Goal: Entertainment & Leisure: Consume media (video, audio)

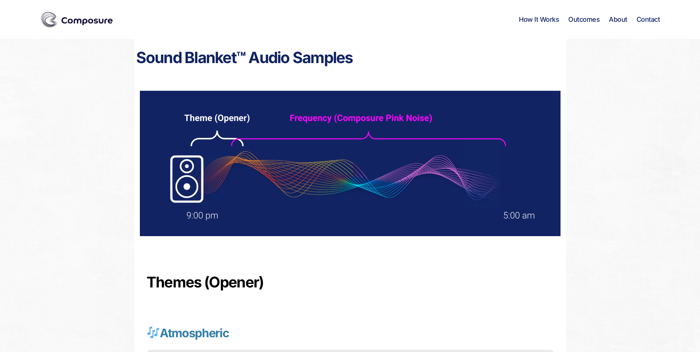
click at [328, 266] on div "Themes (Opener)" at bounding box center [350, 277] width 432 height 52
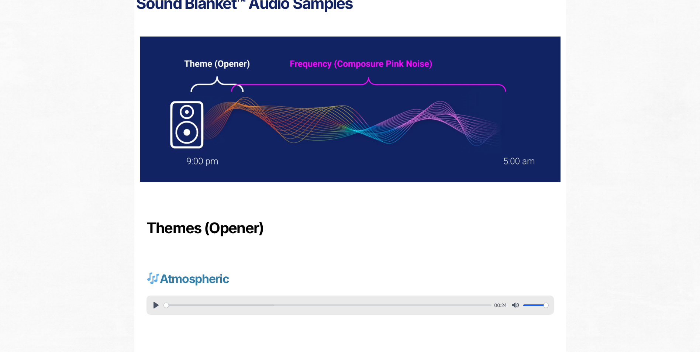
scroll to position [74, 0]
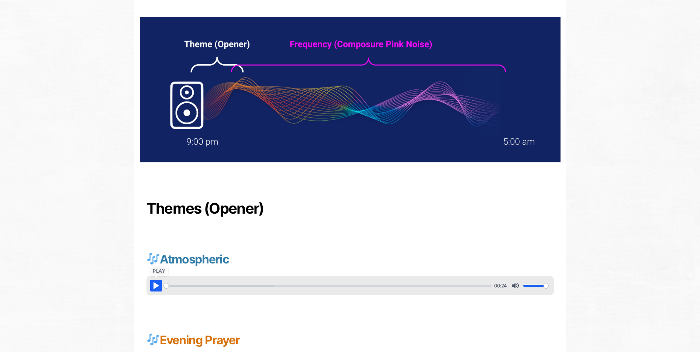
click at [155, 285] on button "Pause Play" at bounding box center [156, 286] width 12 height 12
click at [364, 232] on div "Atmospheric Pause Play % buffered 00:00 00:24 Unmute Mute Settings Captions Dis…" at bounding box center [350, 269] width 421 height 81
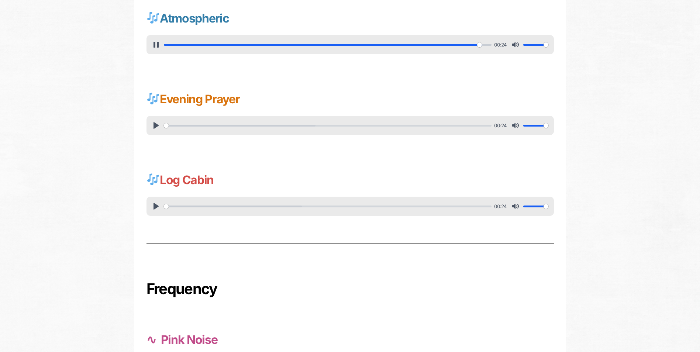
scroll to position [295, 0]
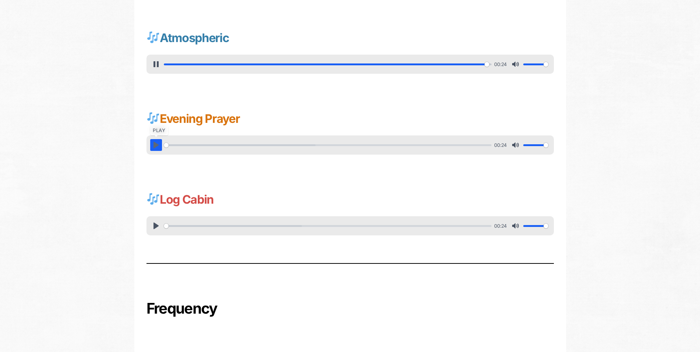
type input "100"
click at [156, 145] on button "Pause Play" at bounding box center [156, 145] width 12 height 12
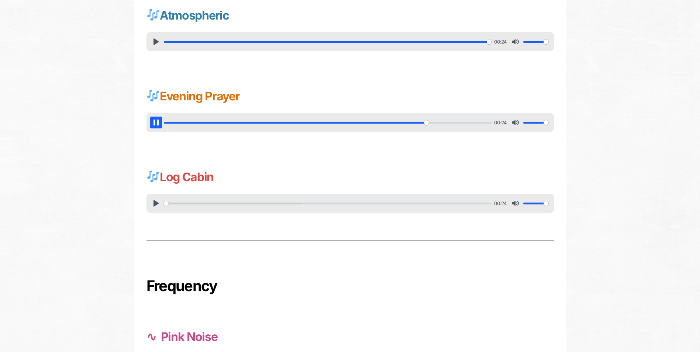
scroll to position [332, 0]
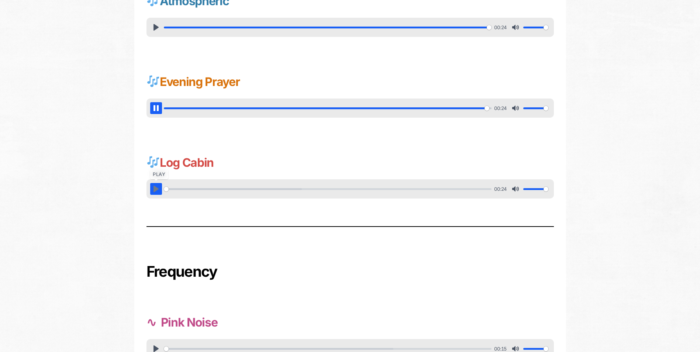
type input "100"
click at [153, 189] on button "Pause Play" at bounding box center [156, 189] width 12 height 12
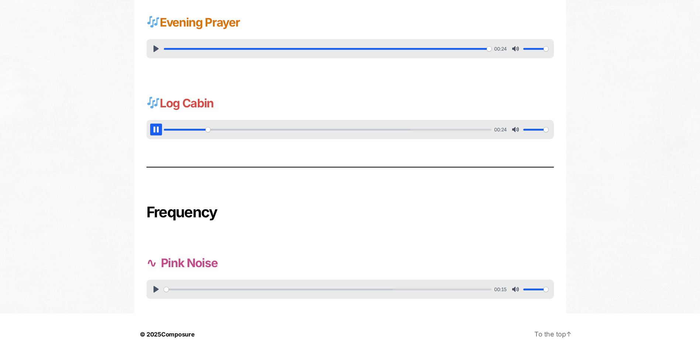
scroll to position [395, 0]
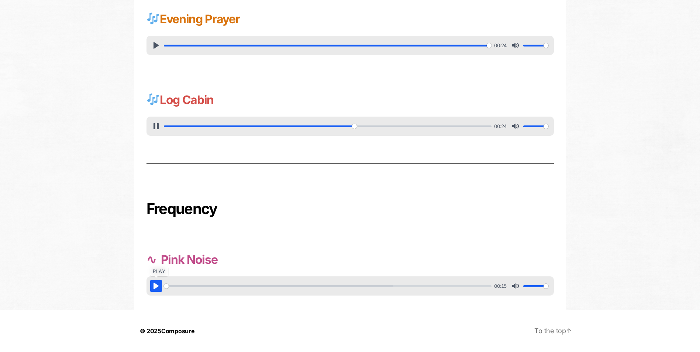
click at [155, 287] on button "Pause Play" at bounding box center [156, 286] width 12 height 12
type input "59.12"
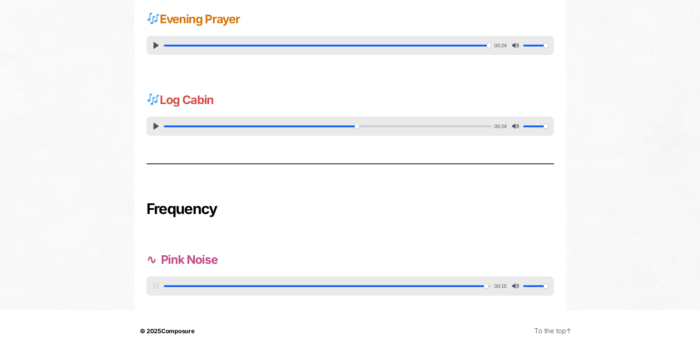
type input "100"
